Goal: Task Accomplishment & Management: Use online tool/utility

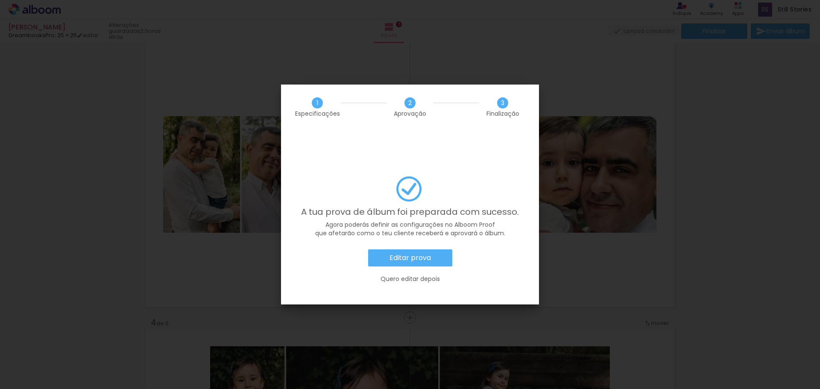
scroll to position [0, 1166]
click at [0, 0] on slot "Quero editar depois" at bounding box center [0, 0] width 0 height 0
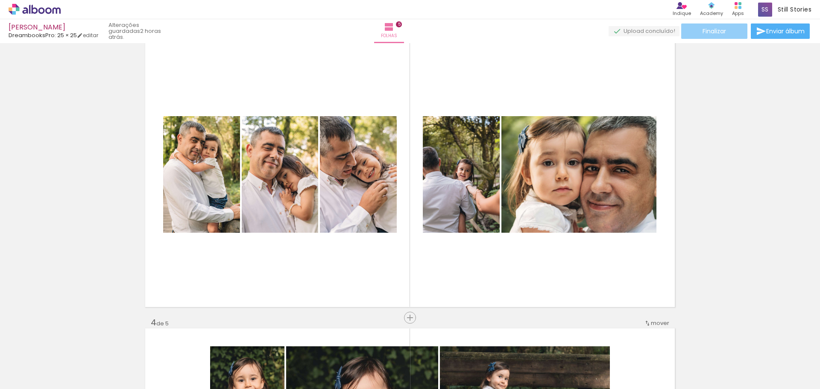
click at [703, 33] on span "Finalizar" at bounding box center [714, 31] width 23 height 6
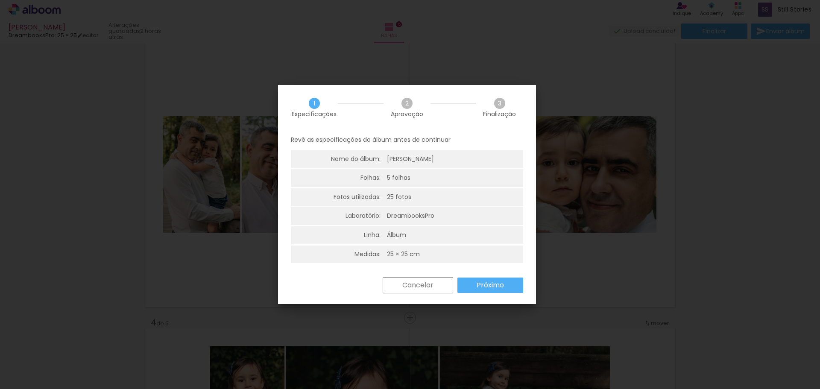
click at [0, 0] on slot "Próximo" at bounding box center [0, 0] width 0 height 0
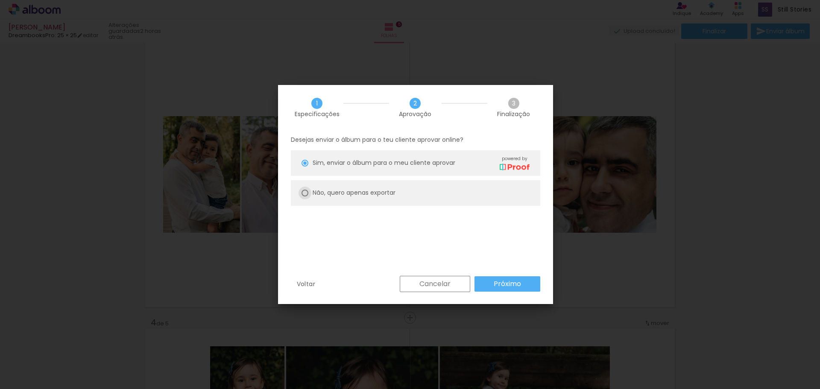
click at [308, 195] on div at bounding box center [305, 193] width 7 height 7
type paper-radio-button "on"
click at [0, 0] on slot "Próximo" at bounding box center [0, 0] width 0 height 0
type input "Alta, 300 DPI"
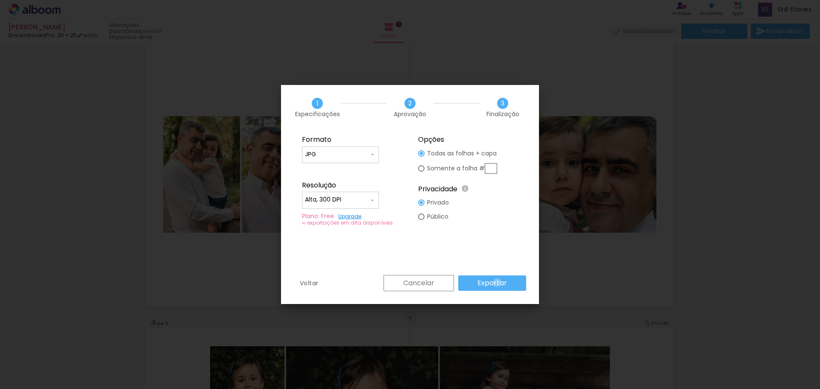
click at [0, 0] on slot "Exportar" at bounding box center [0, 0] width 0 height 0
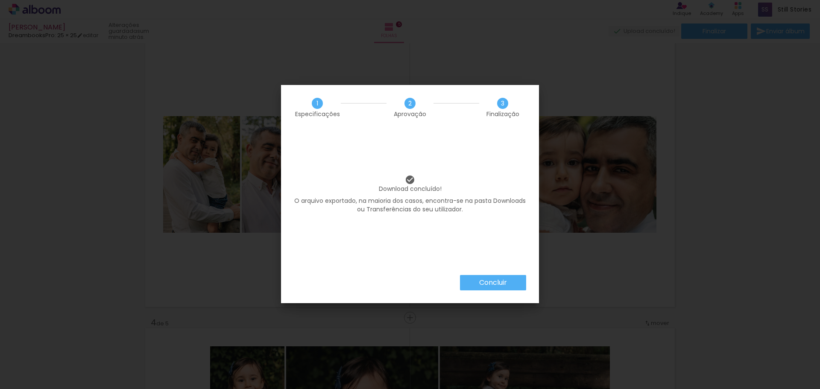
click at [0, 0] on slot "Concluir" at bounding box center [0, 0] width 0 height 0
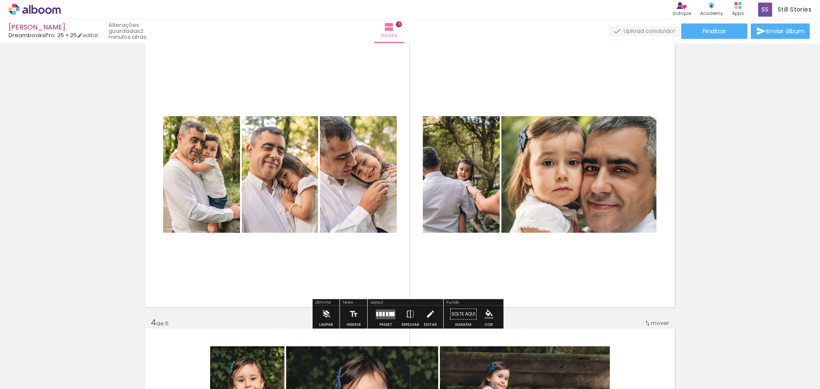
click at [741, 233] on div "Inserir folha 1 de 5 Inserir folha 2 de 5 Inserir folha 3 de 5 Inserir folha 4 …" at bounding box center [410, 307] width 820 height 1718
